Goal: Transaction & Acquisition: Subscribe to service/newsletter

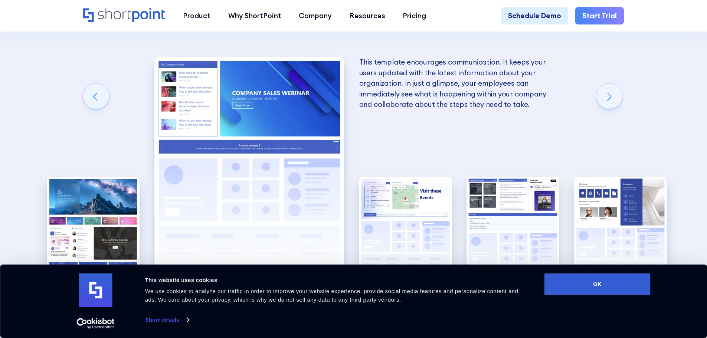
scroll to position [1559, 0]
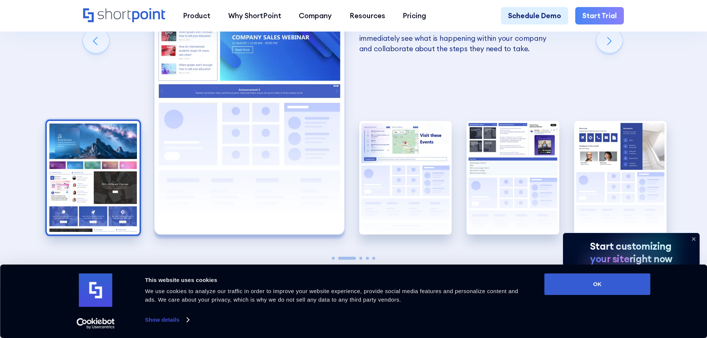
click at [104, 186] on img "1 / 5" at bounding box center [93, 178] width 93 height 114
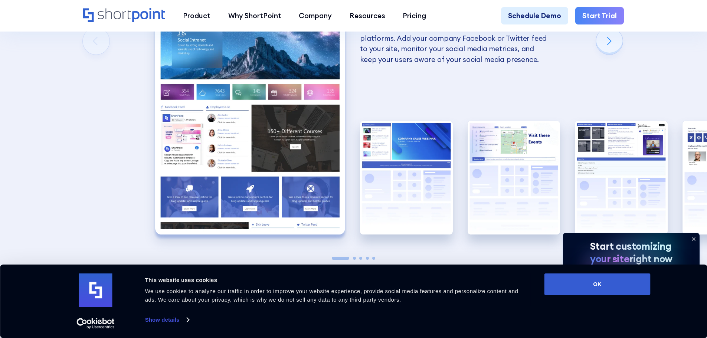
click at [272, 169] on img "1 / 5" at bounding box center [250, 117] width 190 height 233
click at [260, 101] on img "1 / 5" at bounding box center [250, 117] width 190 height 233
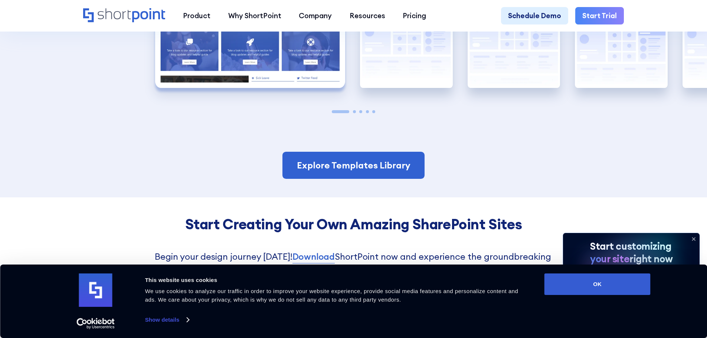
scroll to position [1708, 0]
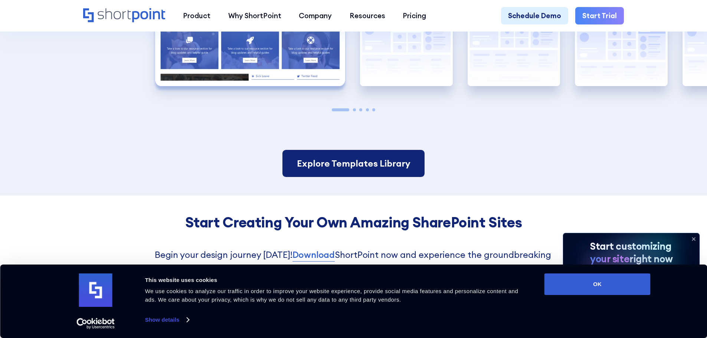
click at [377, 177] on link "Explore Templates Library" at bounding box center [353, 163] width 142 height 27
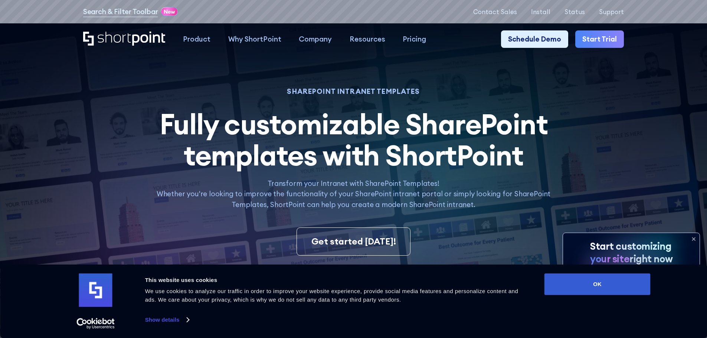
click at [610, 38] on link "Start Trial" at bounding box center [599, 39] width 49 height 18
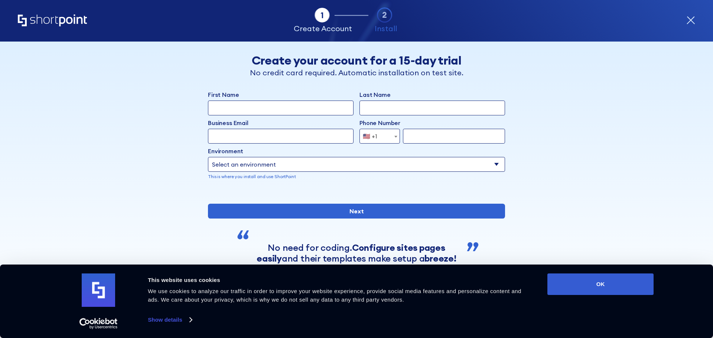
click at [257, 107] on input "First Name" at bounding box center [281, 108] width 146 height 15
type input "Souraya"
type input "Mitri"
type input "4045398755"
click at [251, 137] on input "Business Email" at bounding box center [281, 136] width 146 height 15
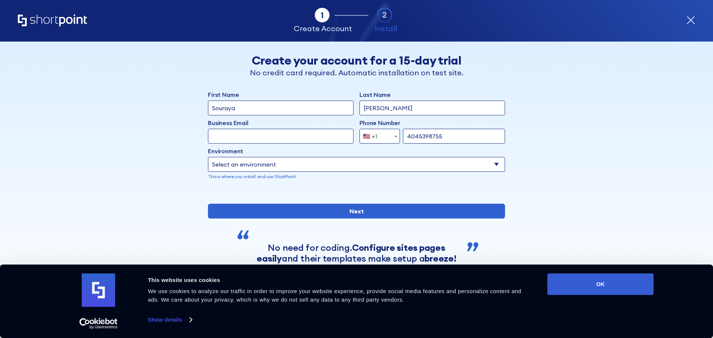
type input "[EMAIL_ADDRESS][PERSON_NAME][DOMAIN_NAME]"
click at [307, 170] on select "Select an environment Microsoft 365 SharePoint Online SharePoint 2019 (On-Premi…" at bounding box center [356, 164] width 297 height 15
select select "SharePoint Online"
click at [208, 157] on select "Select an environment Microsoft 365 SharePoint Online SharePoint 2019 (On-Premi…" at bounding box center [356, 164] width 297 height 15
click at [325, 166] on select "Select an environment Microsoft 365 SharePoint Online SharePoint 2019 (On-Premi…" at bounding box center [356, 164] width 297 height 15
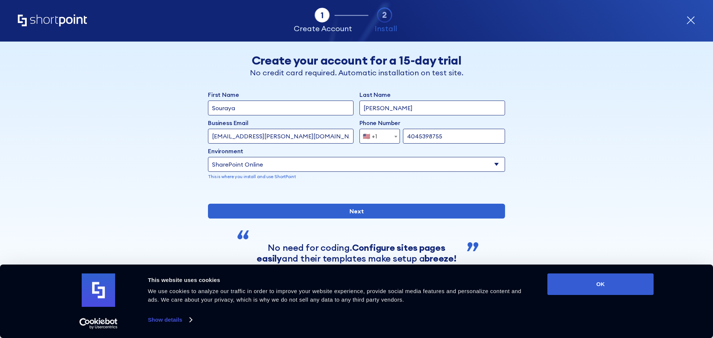
click at [564, 156] on div "Back Back Create your account for a 15-day trial No credit card required. Autom…" at bounding box center [356, 169] width 454 height 255
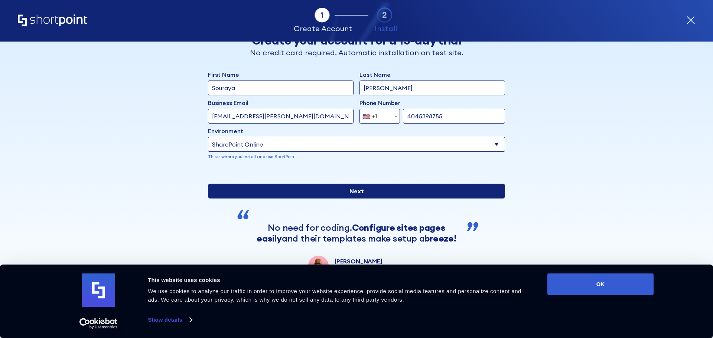
scroll to position [37, 0]
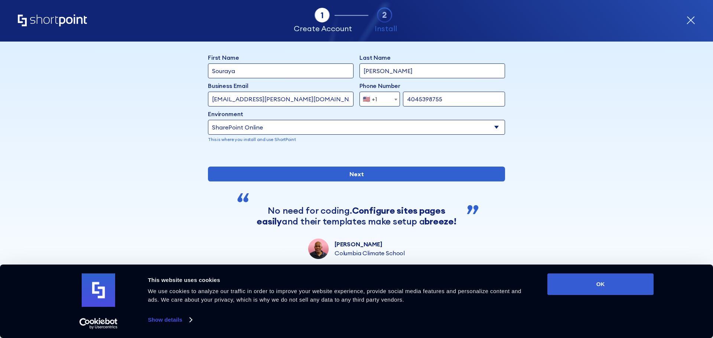
click at [380, 208] on div "First Name Souraya Last Name Mitri Business Email Invalid Email Address souraya…" at bounding box center [356, 156] width 297 height 206
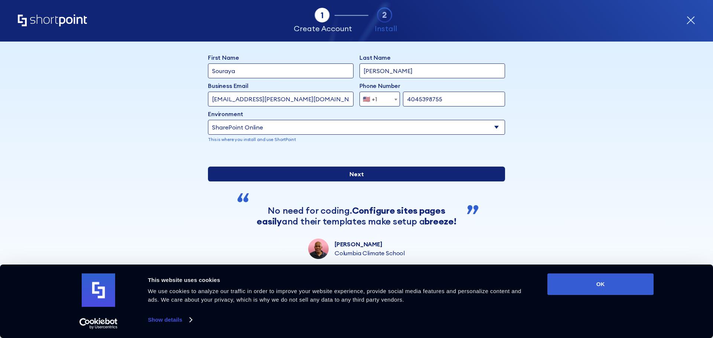
click at [380, 182] on input "Next" at bounding box center [356, 174] width 297 height 15
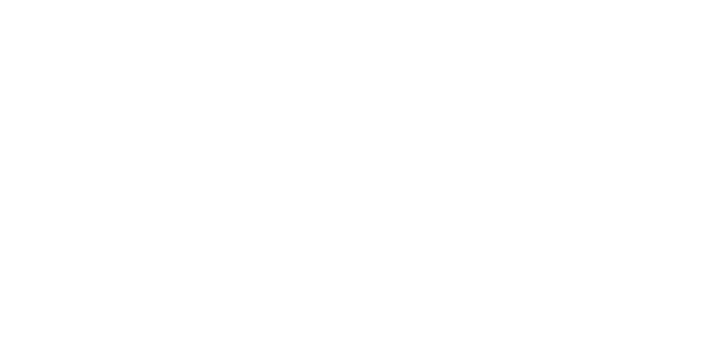
select select "SharePoint Online"
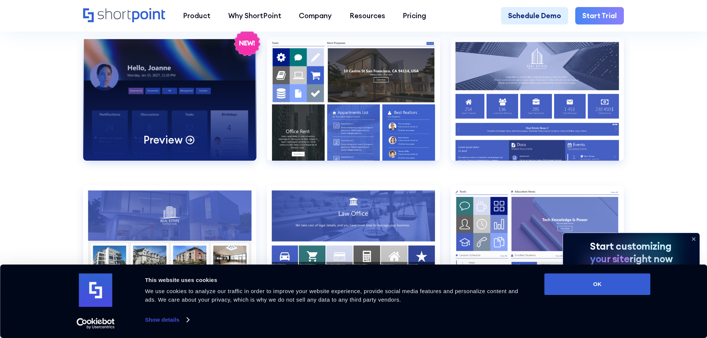
scroll to position [780, 0]
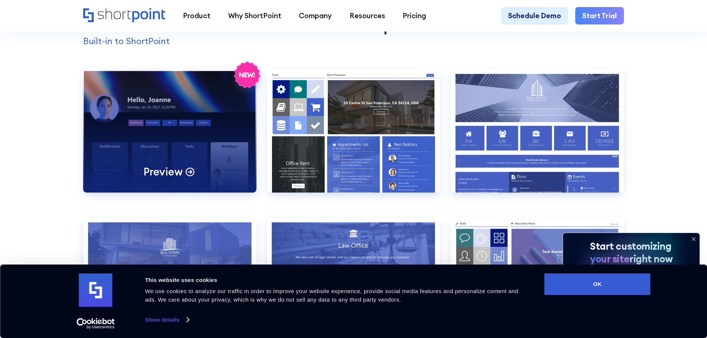
click at [144, 140] on div "Preview" at bounding box center [169, 131] width 173 height 124
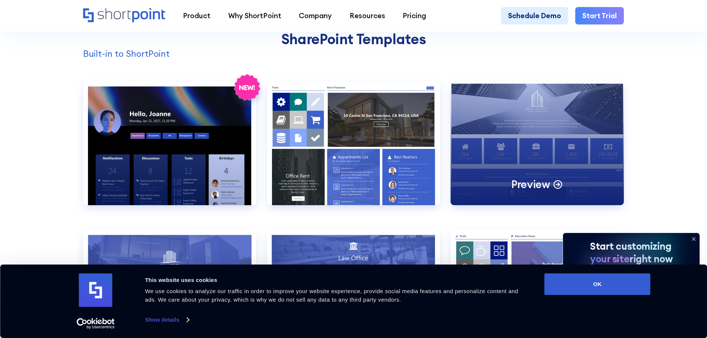
scroll to position [705, 0]
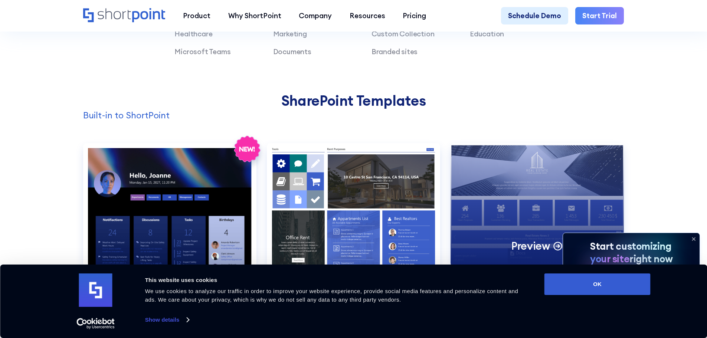
click at [512, 216] on div "Preview" at bounding box center [537, 205] width 173 height 124
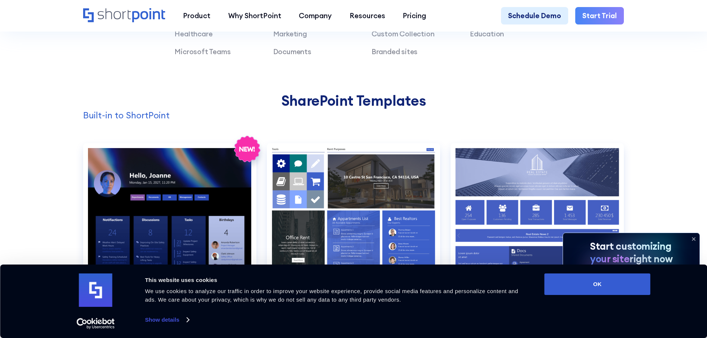
click at [608, 16] on link "Start Trial" at bounding box center [599, 16] width 49 height 18
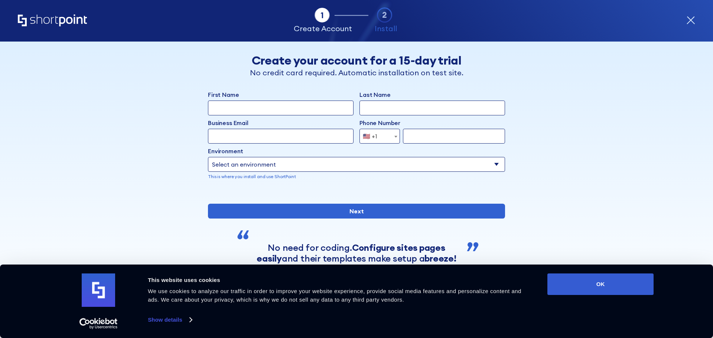
click at [268, 112] on input "First Name" at bounding box center [281, 108] width 146 height 15
type input "Souraya"
type input "[PERSON_NAME]"
type input "4045398755"
click at [266, 138] on input "Business Email" at bounding box center [281, 136] width 146 height 15
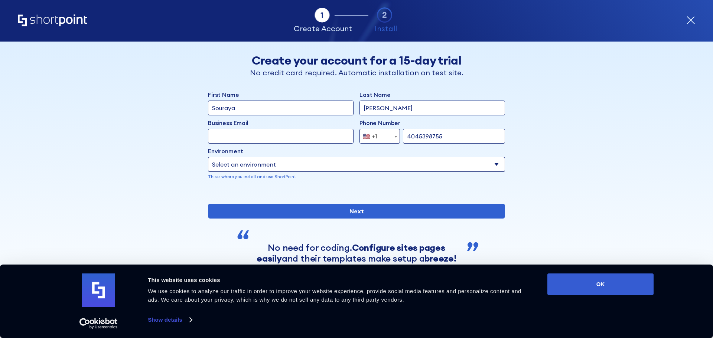
type input "[EMAIL_ADDRESS][PERSON_NAME][DOMAIN_NAME]"
click at [255, 163] on select "Select an environment Microsoft 365 SharePoint Online SharePoint 2019 (On-Premi…" at bounding box center [356, 164] width 297 height 15
click at [208, 157] on select "Select an environment Microsoft 365 SharePoint Online SharePoint 2019 (On-Premi…" at bounding box center [356, 164] width 297 height 15
click at [286, 161] on select "Select an environment Microsoft 365 SharePoint Online SharePoint 2019 (On-Premi…" at bounding box center [356, 164] width 297 height 15
click at [208, 157] on select "Select an environment Microsoft 365 SharePoint Online SharePoint 2019 (On-Premi…" at bounding box center [356, 164] width 297 height 15
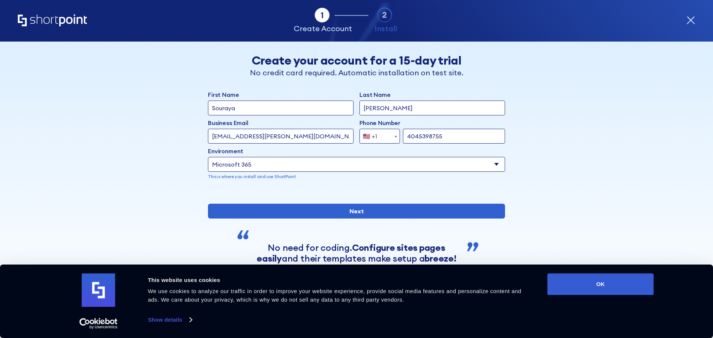
click at [287, 165] on select "Select an environment Microsoft 365 SharePoint Online SharePoint 2019 (On-Premi…" at bounding box center [356, 164] width 297 height 15
select select "SharePoint Online"
click at [208, 157] on select "Select an environment Microsoft 365 SharePoint Online SharePoint 2019 (On-Premi…" at bounding box center [356, 164] width 297 height 15
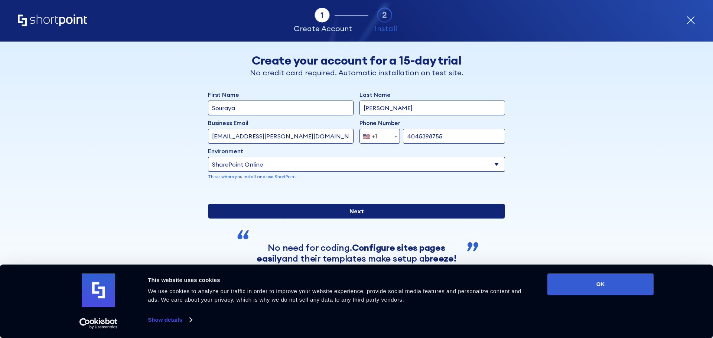
click at [341, 219] on input "Next" at bounding box center [356, 211] width 297 height 15
